Goal: Transaction & Acquisition: Purchase product/service

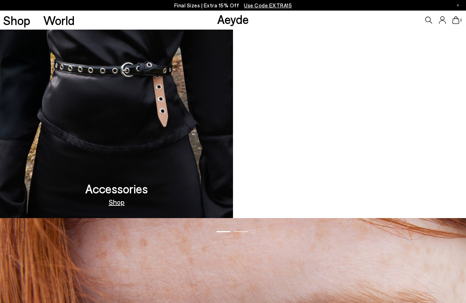
scroll to position [830, 0]
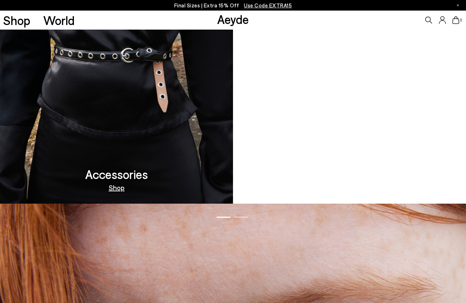
click at [354, 187] on link "Out Now" at bounding box center [349, 187] width 27 height 7
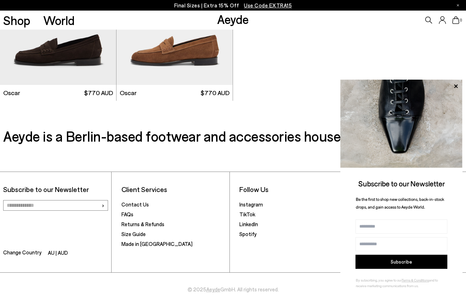
scroll to position [1039, 0]
click at [207, 4] on p "Final Sizes | Extra 15% Off Use Code EXTRA15" at bounding box center [233, 5] width 118 height 9
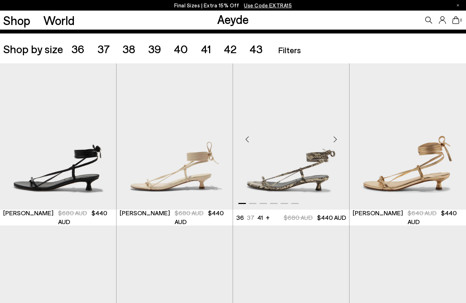
scroll to position [126, 0]
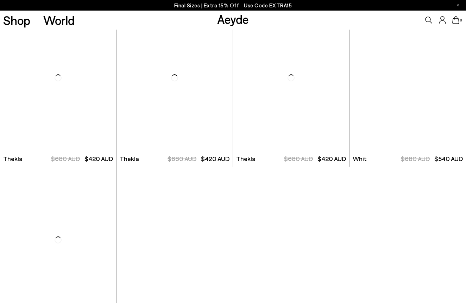
scroll to position [3747, 0]
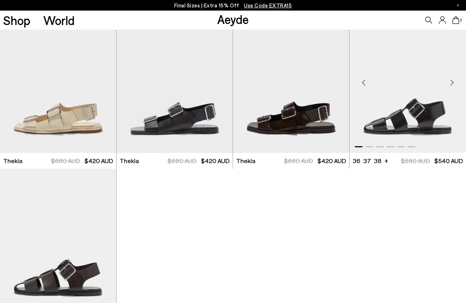
click at [386, 113] on img "1 / 6" at bounding box center [408, 80] width 117 height 146
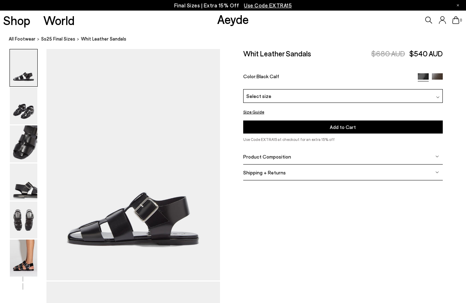
click at [439, 96] on img at bounding box center [438, 97] width 4 height 4
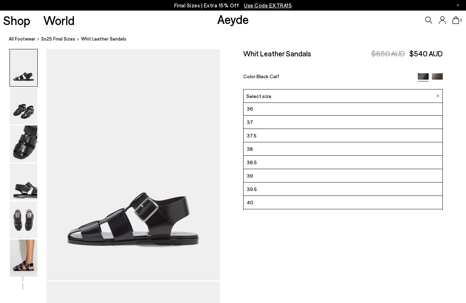
click at [396, 149] on li "38" at bounding box center [343, 148] width 199 height 13
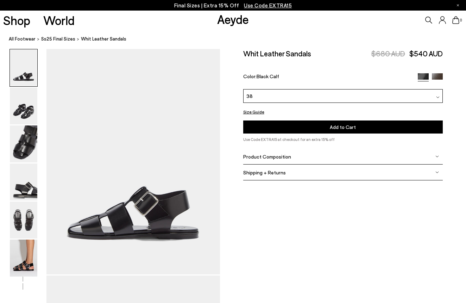
scroll to position [6, 0]
click at [29, 147] on img at bounding box center [23, 143] width 27 height 37
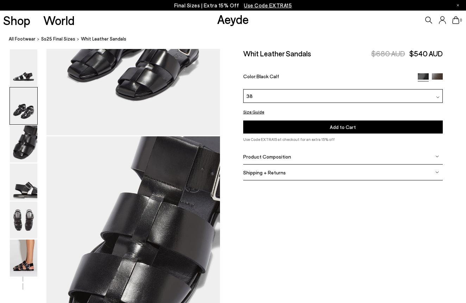
scroll to position [381, 0]
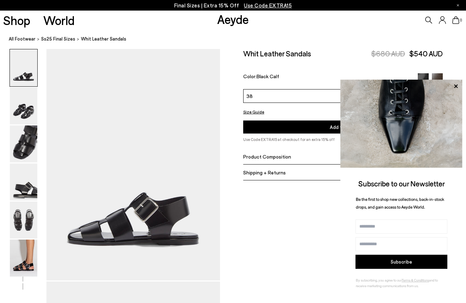
click at [226, 162] on div "Size Guide Shoes Belt Our shoes come in European sizing. The easiest way to mea…" at bounding box center [343, 119] width 246 height 141
click at [439, 75] on img at bounding box center [437, 78] width 11 height 11
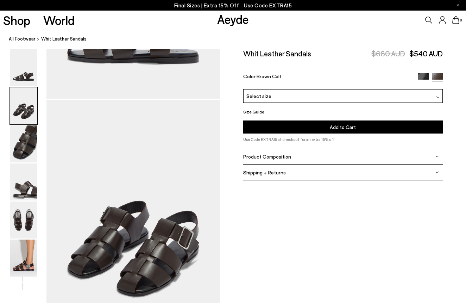
scroll to position [182, 0]
click at [439, 97] on img at bounding box center [438, 97] width 4 height 4
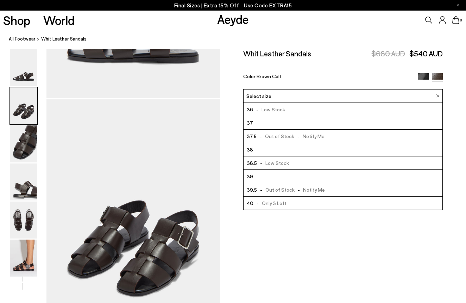
scroll to position [182, 1]
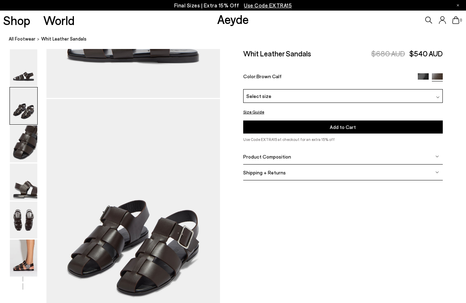
scroll to position [182, 0]
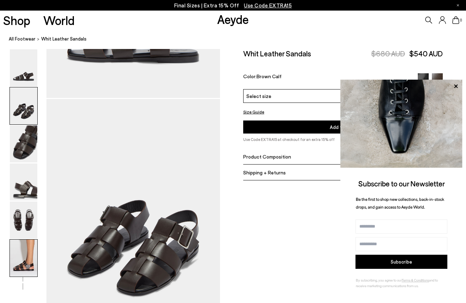
click at [25, 255] on img at bounding box center [23, 258] width 27 height 37
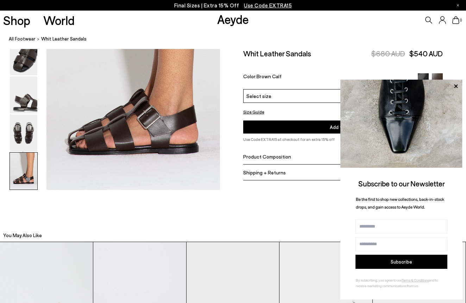
scroll to position [1252, 0]
click at [17, 128] on img at bounding box center [23, 133] width 27 height 37
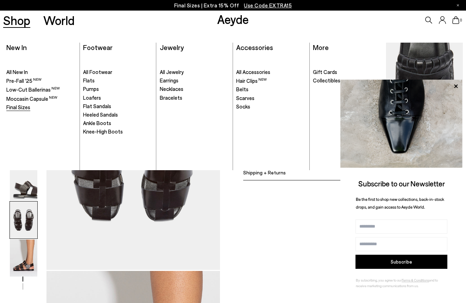
scroll to position [942, 0]
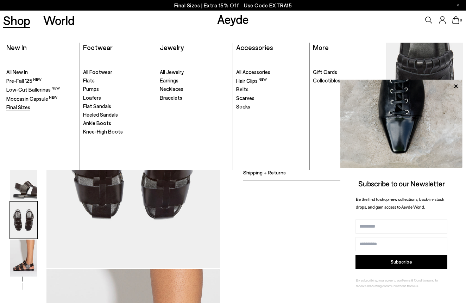
click at [26, 106] on span "Final Sizes" at bounding box center [18, 107] width 24 height 6
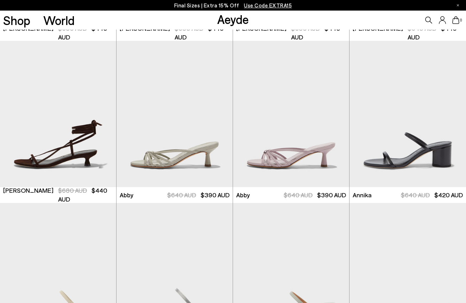
scroll to position [324, 0]
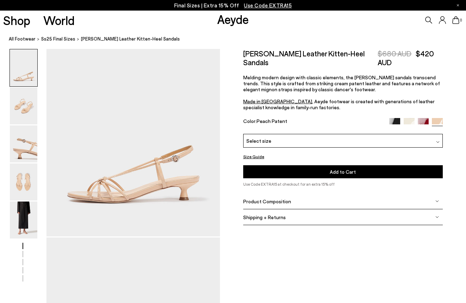
scroll to position [52, 0]
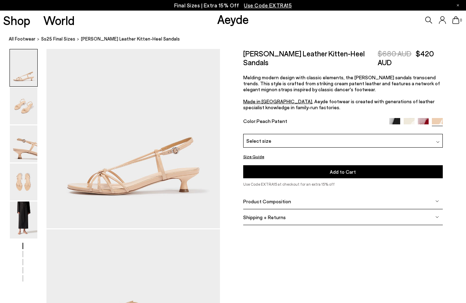
click at [421, 118] on img at bounding box center [423, 123] width 11 height 11
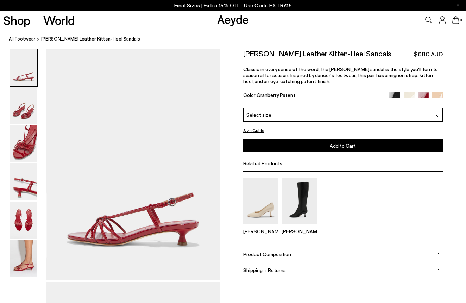
click at [439, 114] on img at bounding box center [438, 116] width 4 height 4
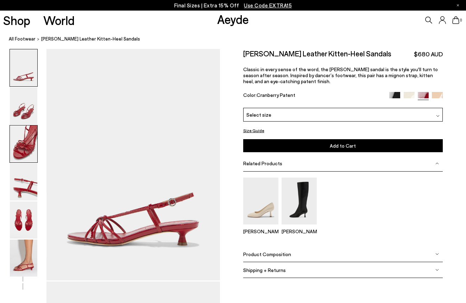
click at [27, 146] on img at bounding box center [23, 143] width 27 height 37
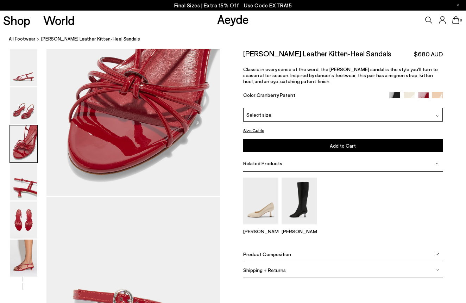
scroll to position [556, 0]
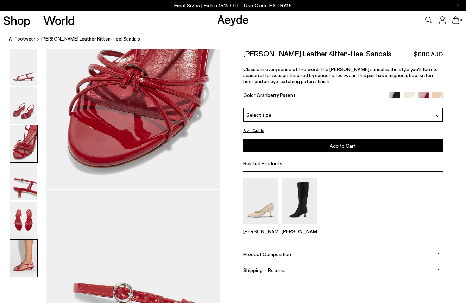
click at [31, 255] on img at bounding box center [23, 258] width 27 height 37
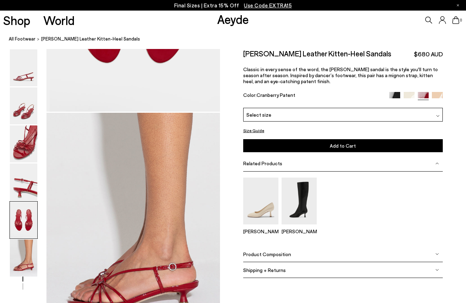
scroll to position [1211, 0]
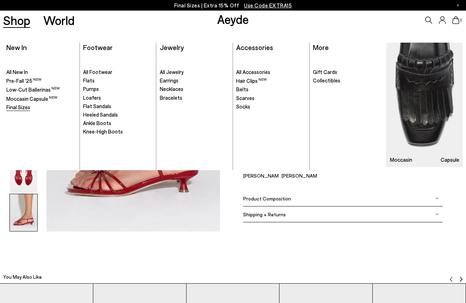
click at [18, 106] on span "Final Sizes" at bounding box center [18, 107] width 24 height 6
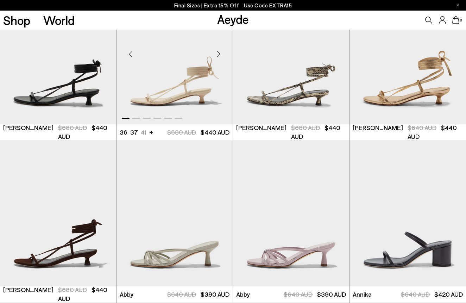
scroll to position [210, 0]
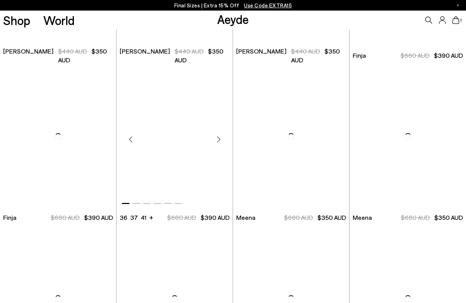
scroll to position [3205, 0]
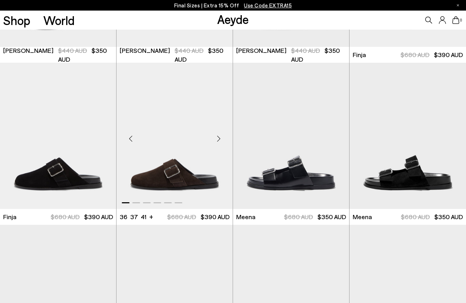
click at [188, 168] on img "1 / 6" at bounding box center [175, 136] width 116 height 146
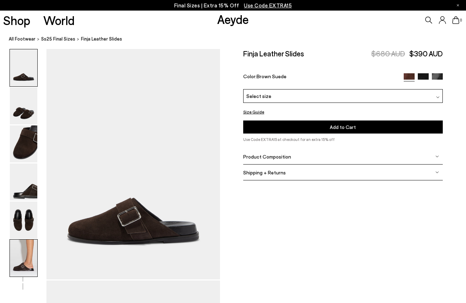
click at [23, 268] on img at bounding box center [23, 258] width 27 height 37
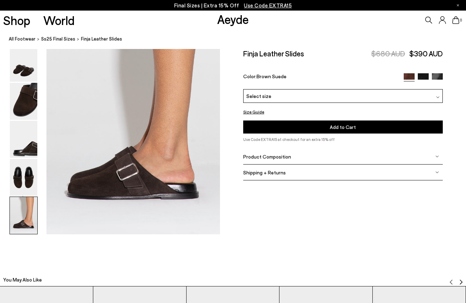
scroll to position [1211, 0]
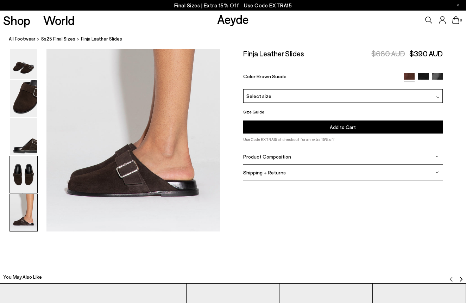
click at [32, 176] on img at bounding box center [23, 174] width 27 height 37
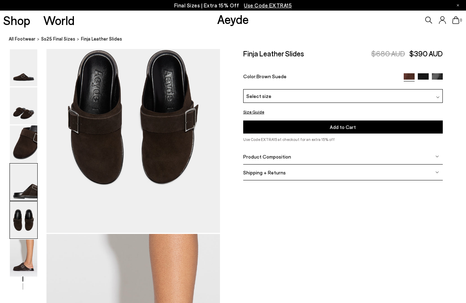
scroll to position [930, 0]
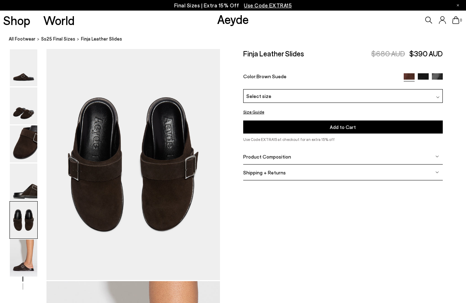
click at [438, 97] on img at bounding box center [438, 97] width 4 height 4
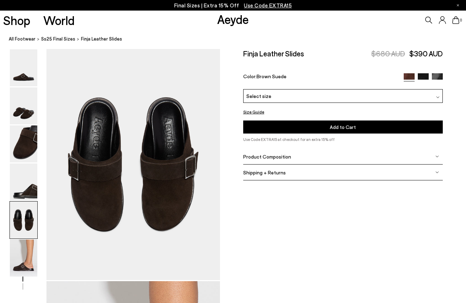
click at [436, 76] on img at bounding box center [437, 78] width 11 height 11
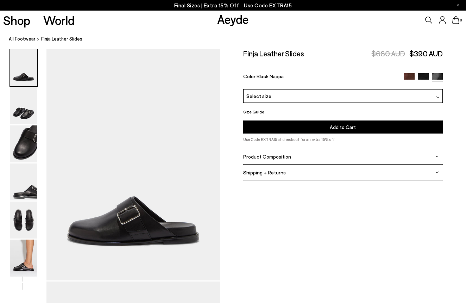
click at [439, 96] on img at bounding box center [438, 97] width 4 height 4
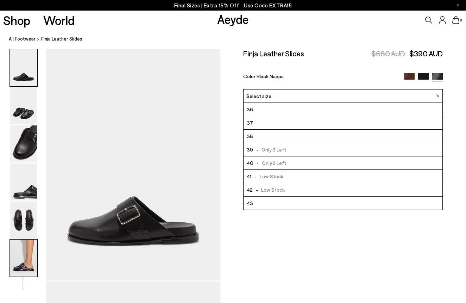
click at [31, 267] on img at bounding box center [23, 258] width 27 height 37
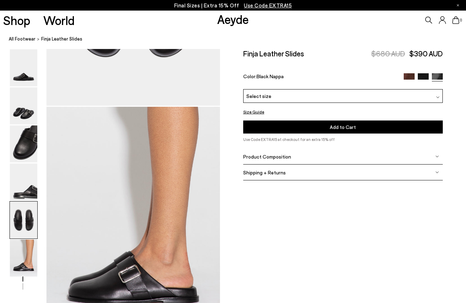
scroll to position [1103, 0]
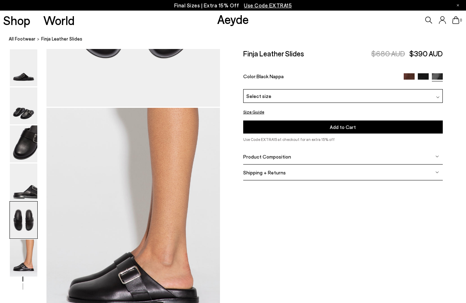
click at [30, 215] on img at bounding box center [23, 219] width 27 height 37
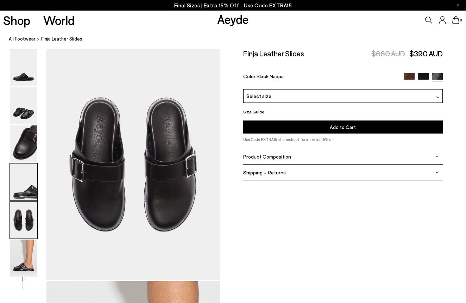
click at [27, 179] on img at bounding box center [23, 181] width 27 height 37
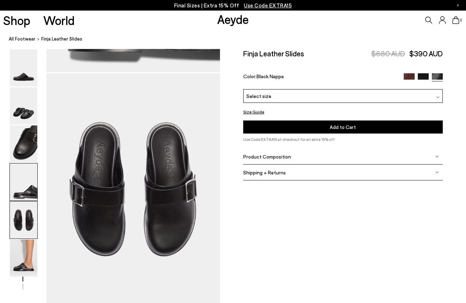
scroll to position [697, 0]
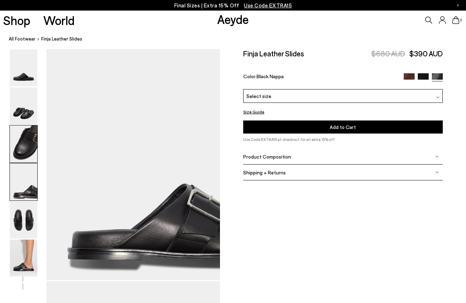
click at [30, 149] on img at bounding box center [23, 143] width 27 height 37
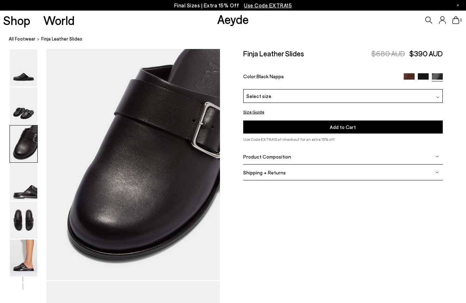
scroll to position [465, 0]
click at [21, 261] on img at bounding box center [23, 258] width 27 height 37
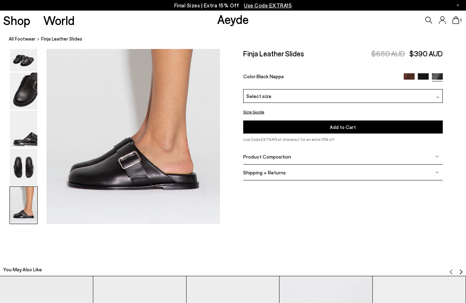
scroll to position [1219, 0]
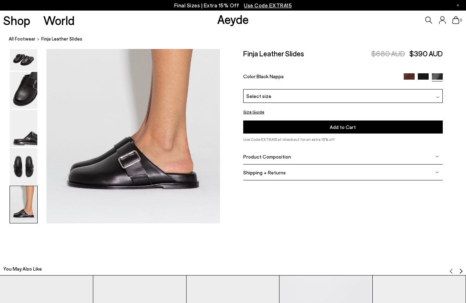
click at [410, 75] on img at bounding box center [409, 78] width 11 height 11
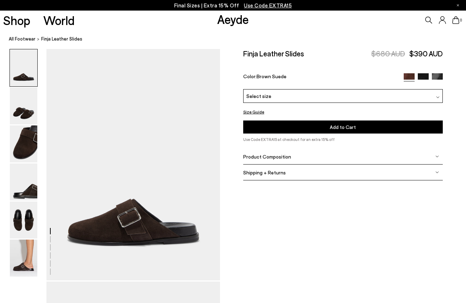
scroll to position [0, 0]
click at [437, 97] on img at bounding box center [438, 97] width 4 height 4
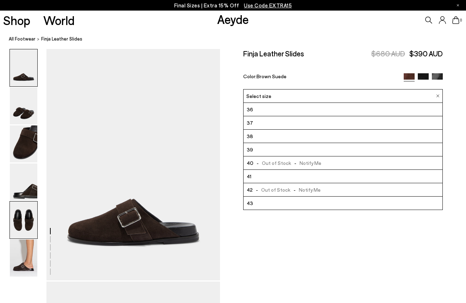
click at [25, 222] on img at bounding box center [23, 219] width 27 height 37
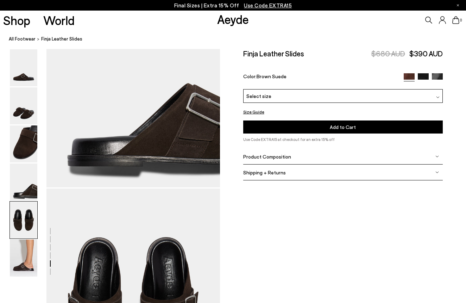
scroll to position [930, 0]
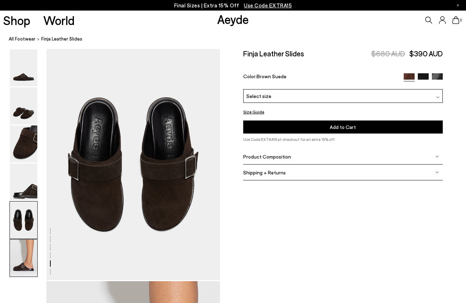
click at [23, 250] on img at bounding box center [23, 258] width 27 height 37
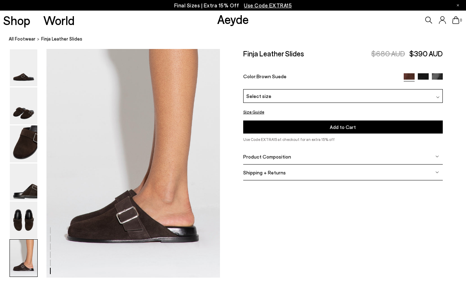
scroll to position [1211, 0]
